Goal: Task Accomplishment & Management: Use online tool/utility

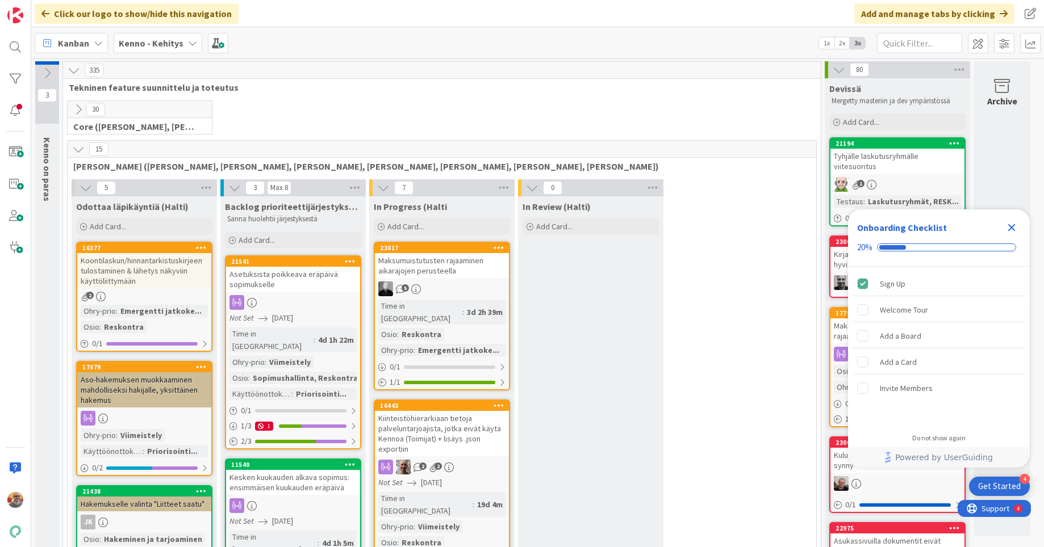
click at [963, 16] on div "Add and manage tabs by clicking" at bounding box center [934, 13] width 160 height 20
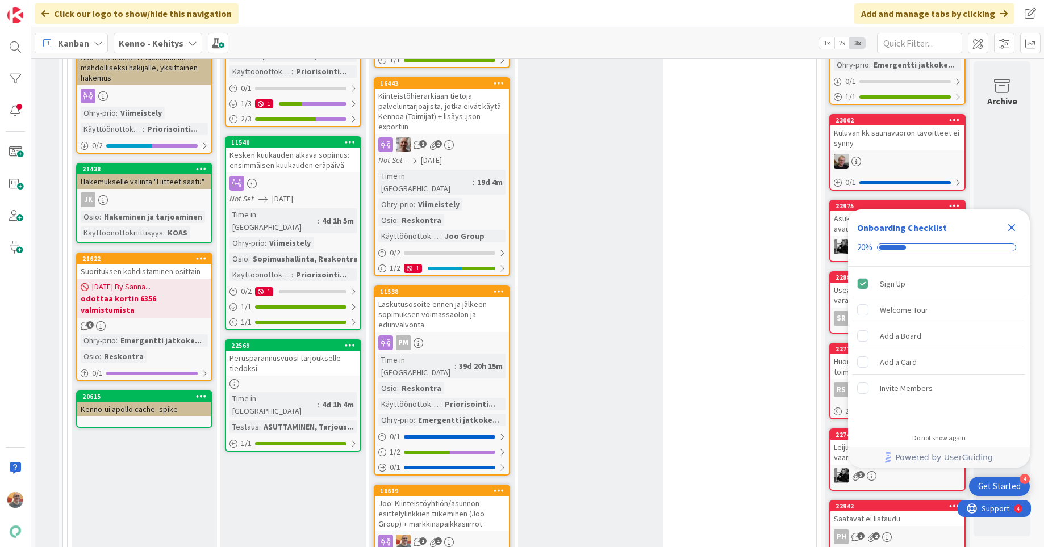
scroll to position [454, 0]
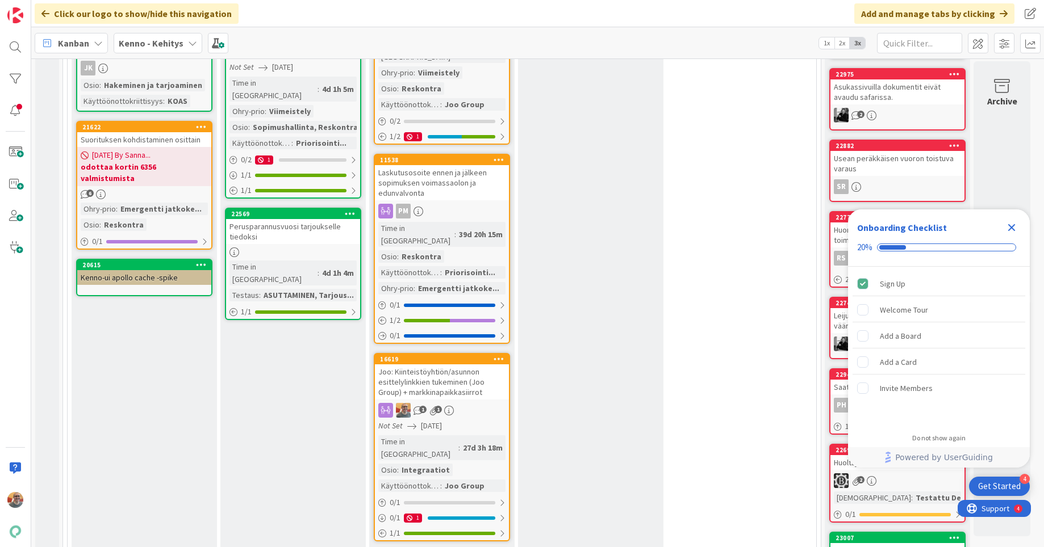
click at [455, 365] on div "Joo: Kiinteistöyhtiön/asunnon esittelylinkkien tukeminen (Joo Group) + markkina…" at bounding box center [442, 382] width 134 height 35
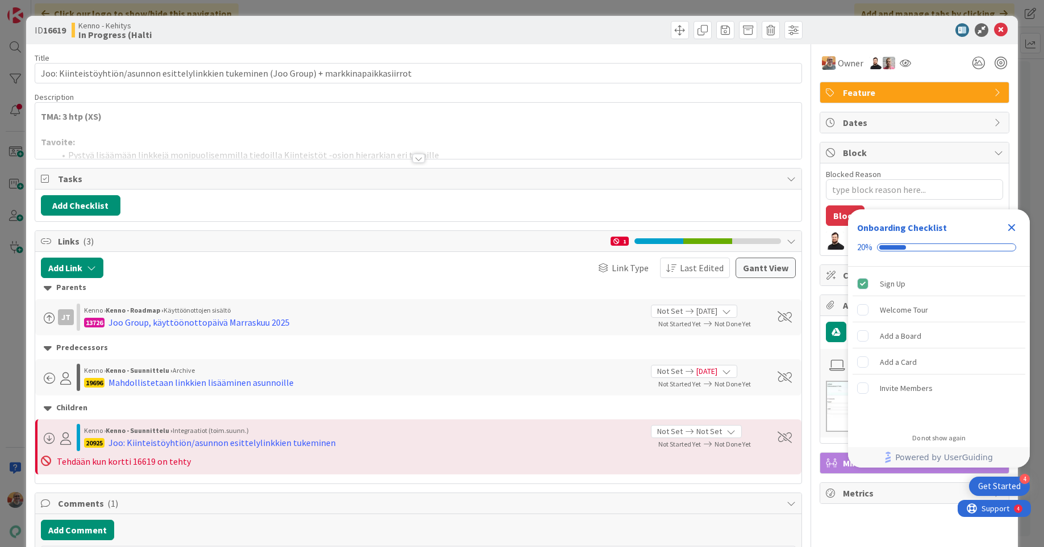
click at [186, 148] on div at bounding box center [418, 144] width 766 height 29
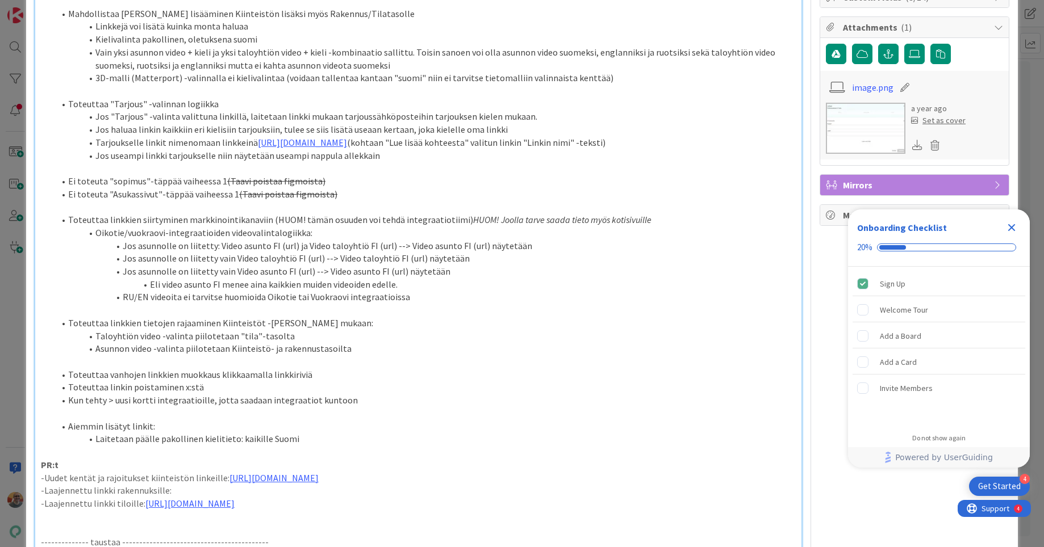
scroll to position [479, 0]
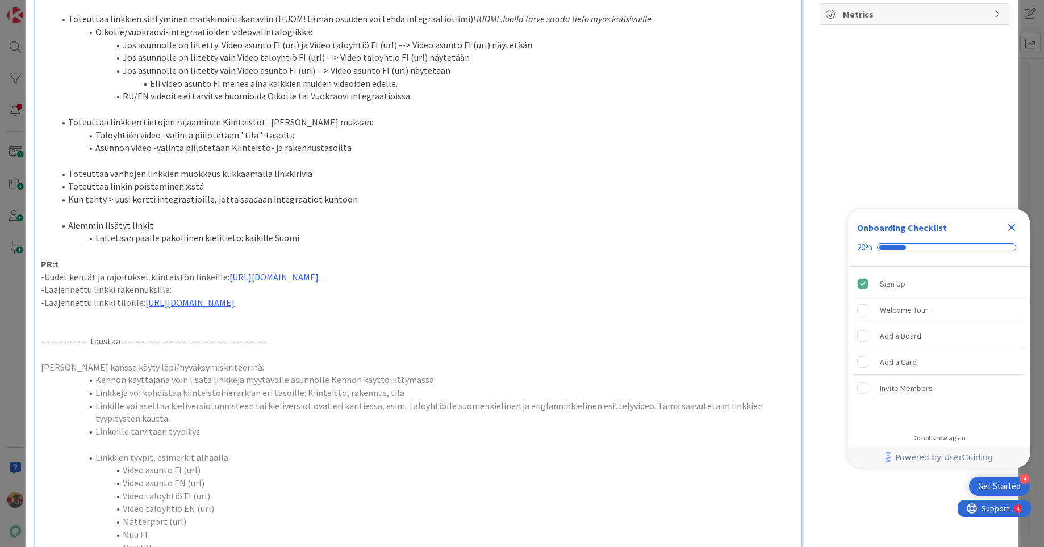
click at [249, 296] on p "-Laajennettu linkki rakennuksille:" at bounding box center [418, 289] width 755 height 13
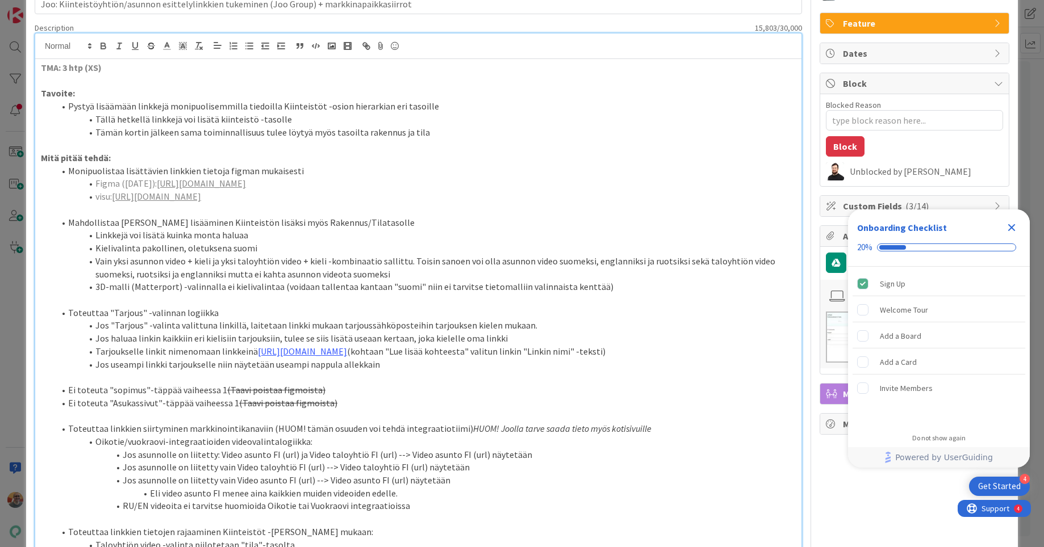
scroll to position [0, 0]
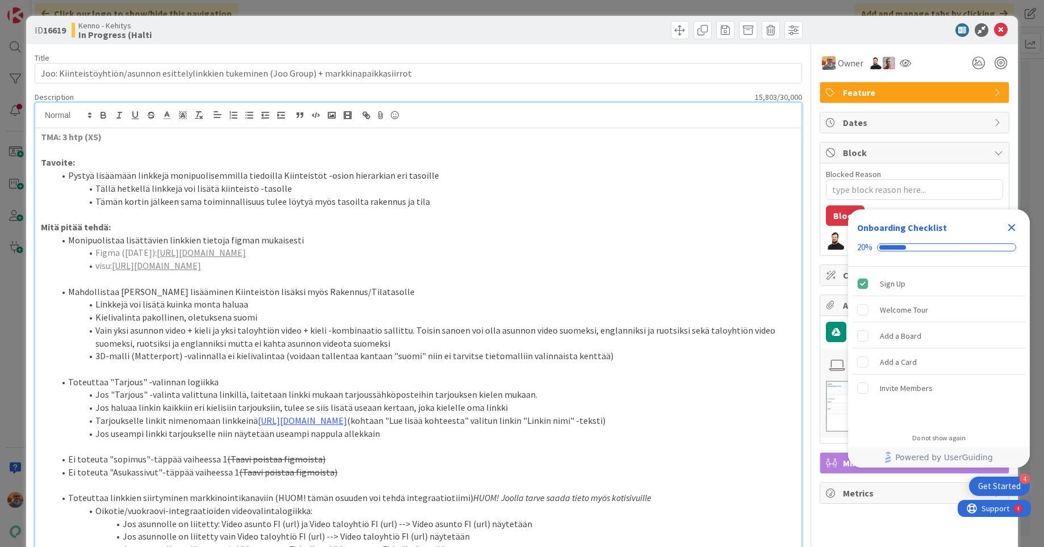
click at [1008, 226] on icon "Close Checklist" at bounding box center [1011, 228] width 14 height 14
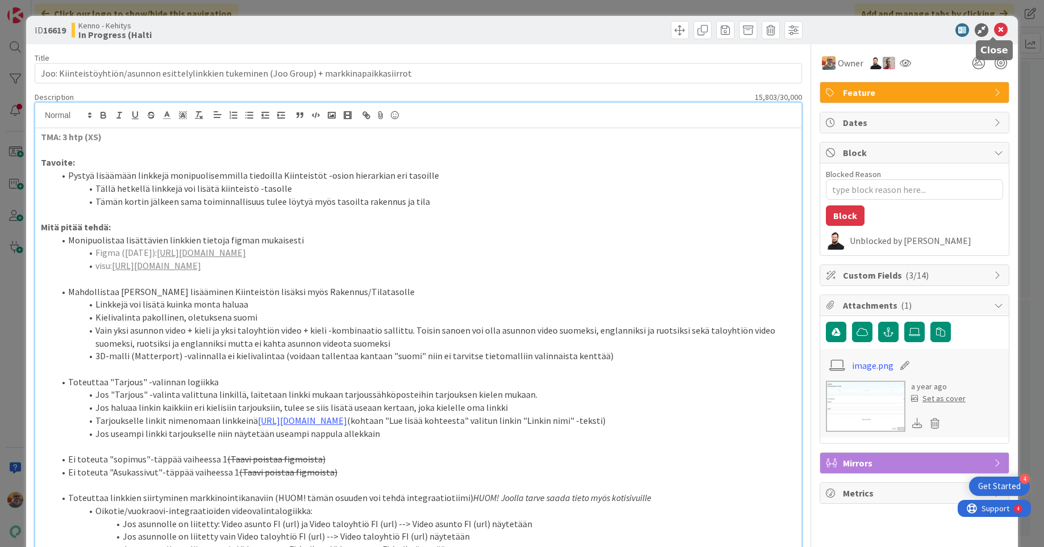
click at [994, 24] on icon at bounding box center [1001, 30] width 14 height 14
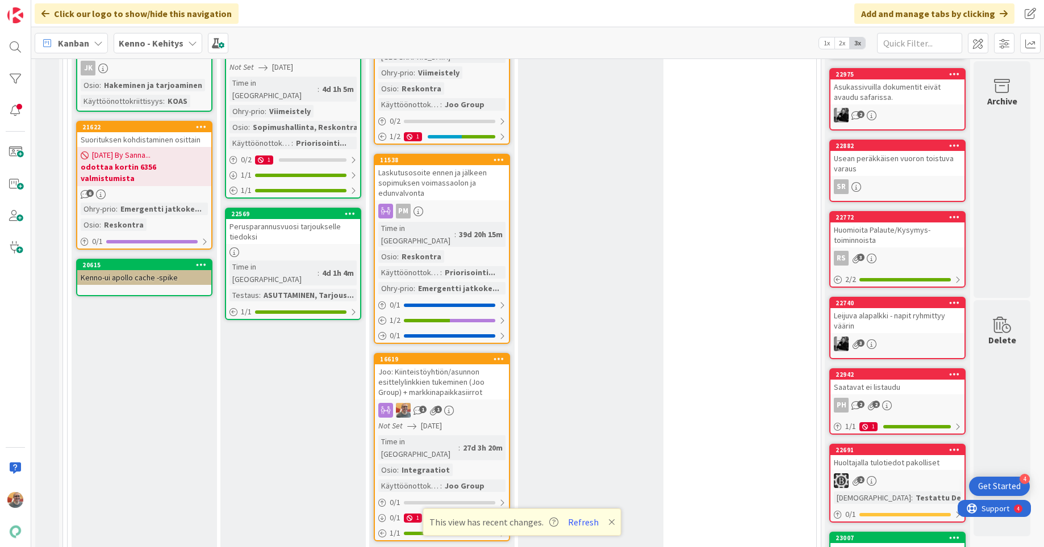
scroll to position [454, 0]
click at [481, 365] on div "Joo: Kiinteistöyhtiön/asunnon esittelylinkkien tukeminen (Joo Group) + markkina…" at bounding box center [442, 382] width 134 height 35
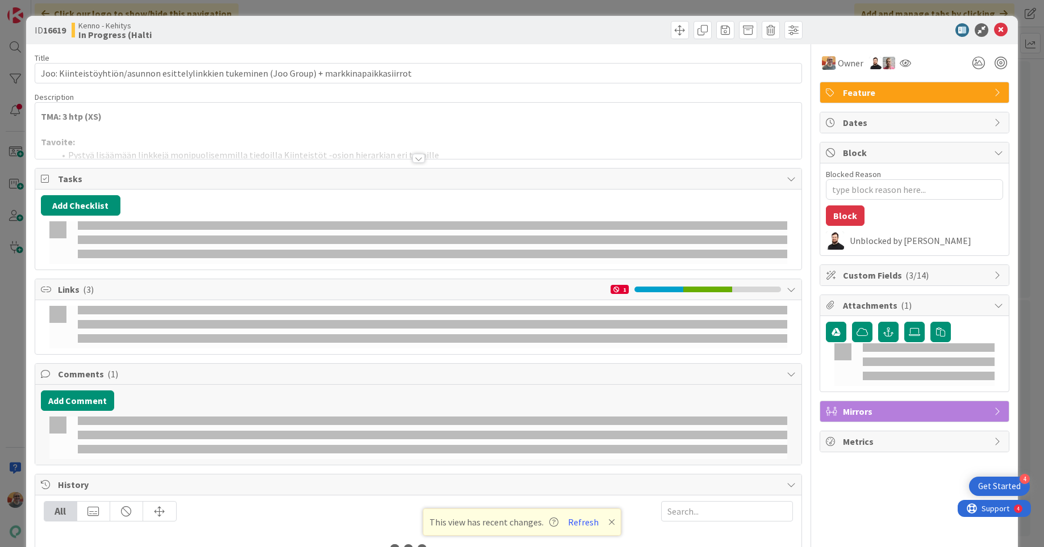
type textarea "x"
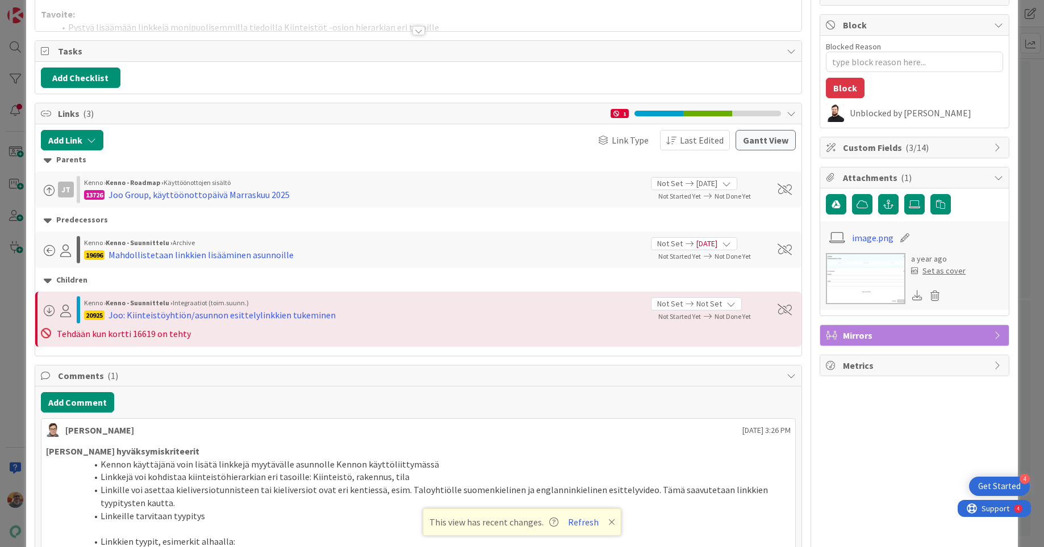
scroll to position [15, 0]
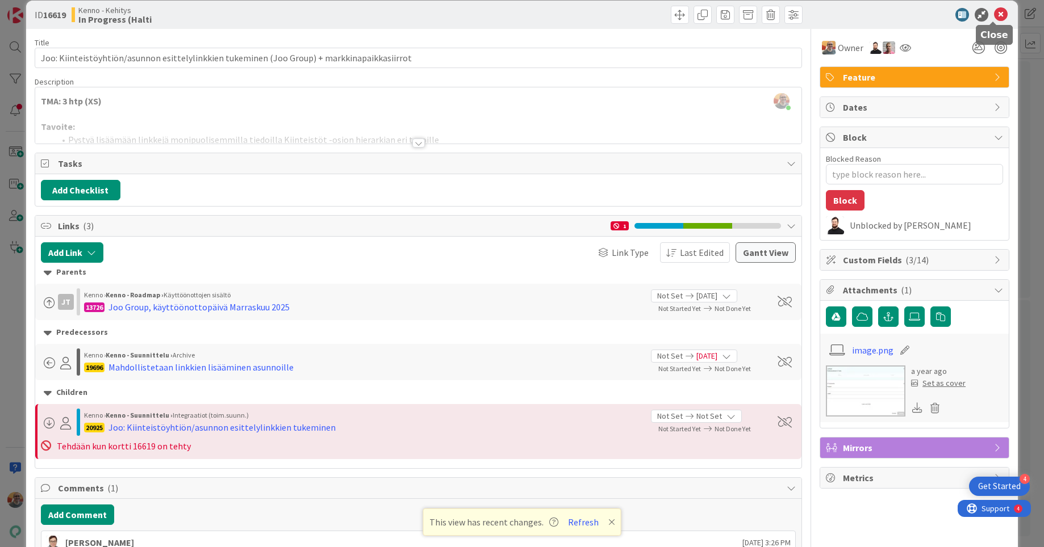
click at [994, 12] on icon at bounding box center [1001, 15] width 14 height 14
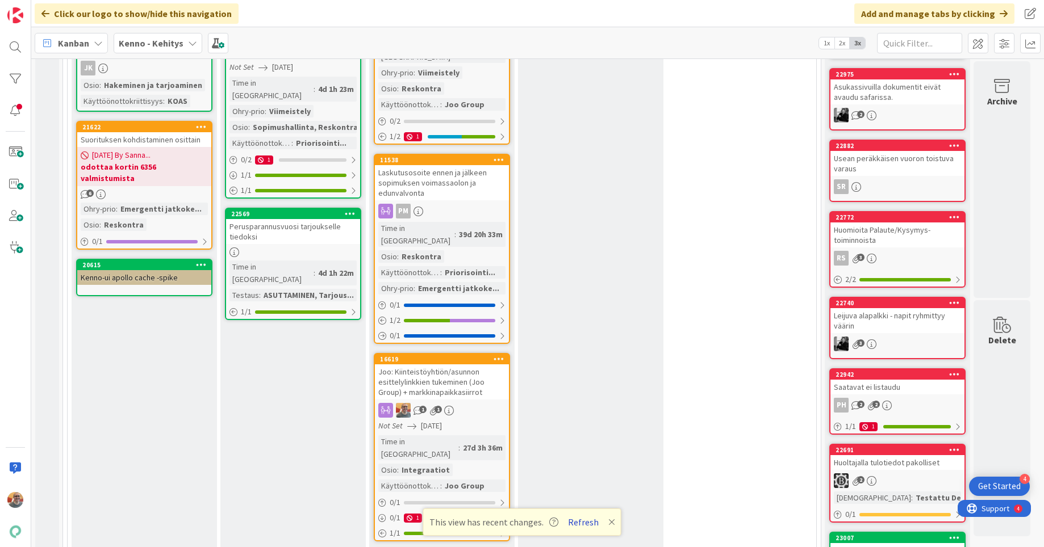
scroll to position [454, 0]
